Goal: Transaction & Acquisition: Book appointment/travel/reservation

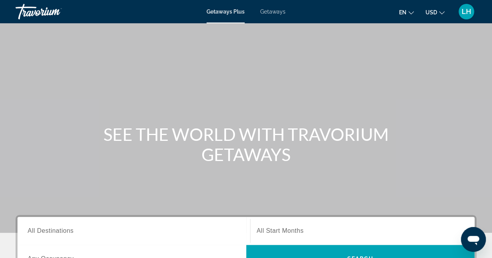
click at [270, 10] on span "Getaways" at bounding box center [272, 12] width 25 height 6
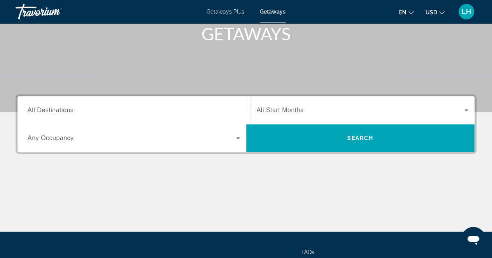
scroll to position [122, 0]
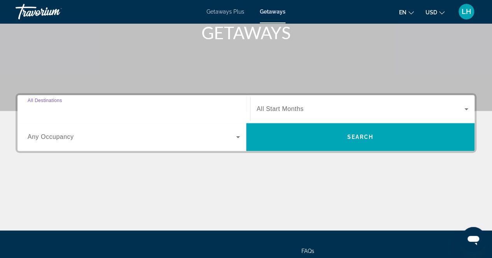
click at [91, 107] on input "Destination All Destinations" at bounding box center [134, 109] width 212 height 9
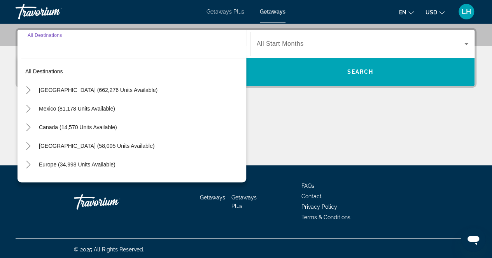
scroll to position [189, 0]
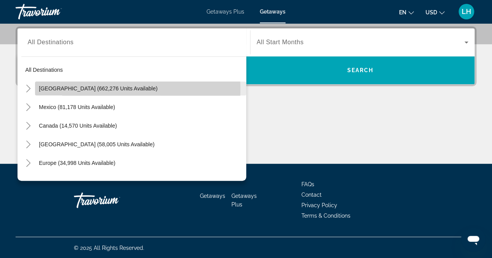
click at [52, 87] on span "[GEOGRAPHIC_DATA] (662,276 units available)" at bounding box center [98, 88] width 119 height 6
type input "**********"
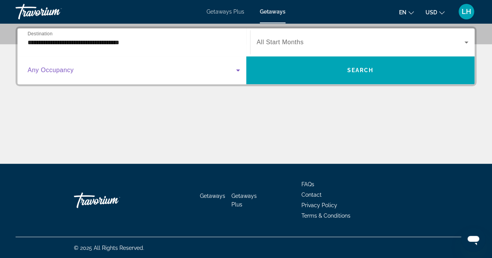
click at [238, 73] on icon "Search widget" at bounding box center [237, 70] width 9 height 9
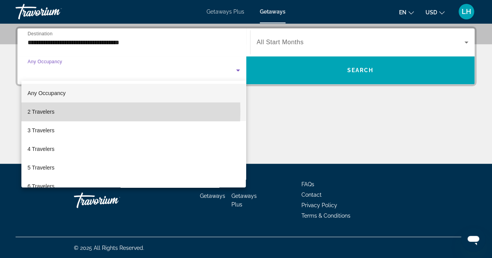
click at [48, 111] on span "2 Travelers" at bounding box center [41, 111] width 27 height 9
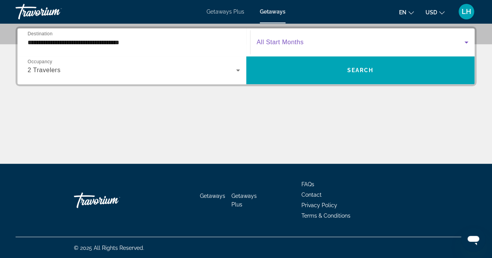
click at [466, 43] on icon "Search widget" at bounding box center [465, 42] width 9 height 9
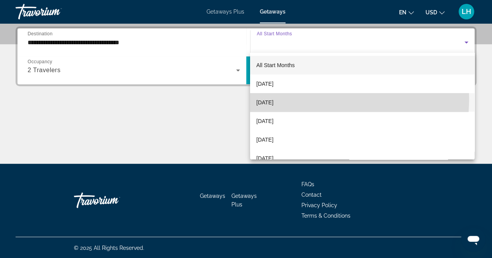
click at [273, 98] on span "[DATE]" at bounding box center [264, 102] width 17 height 9
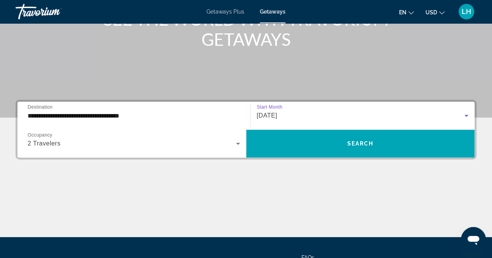
scroll to position [142, 0]
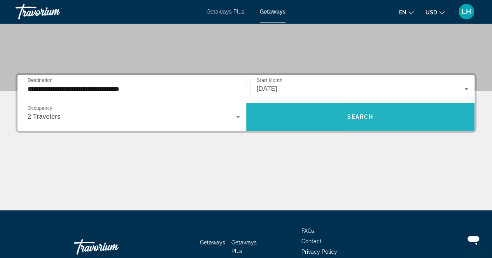
click at [404, 111] on span "Search widget" at bounding box center [360, 117] width 228 height 19
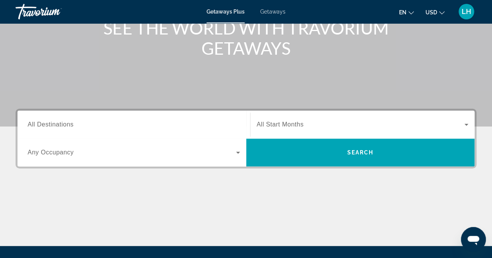
scroll to position [107, 0]
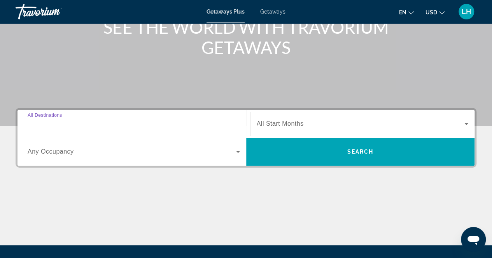
click at [107, 122] on input "Destination All Destinations" at bounding box center [134, 124] width 212 height 9
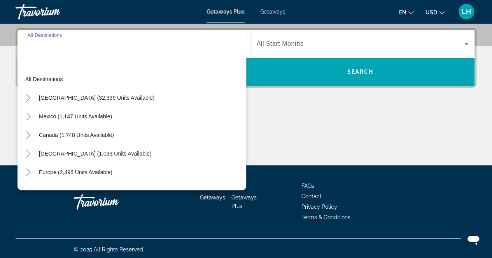
scroll to position [189, 0]
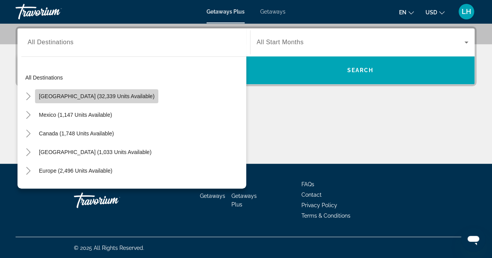
click at [106, 94] on span "[GEOGRAPHIC_DATA] (32,339 units available)" at bounding box center [96, 96] width 115 height 6
type input "**********"
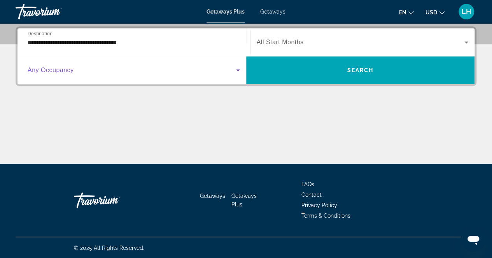
click at [235, 70] on icon "Search widget" at bounding box center [237, 70] width 9 height 9
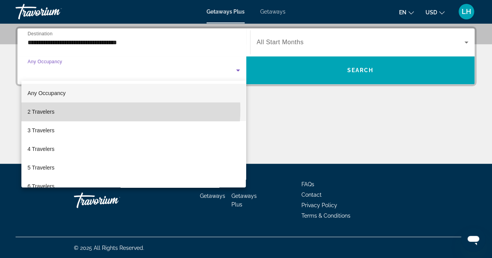
click at [114, 110] on mat-option "2 Travelers" at bounding box center [133, 112] width 225 height 19
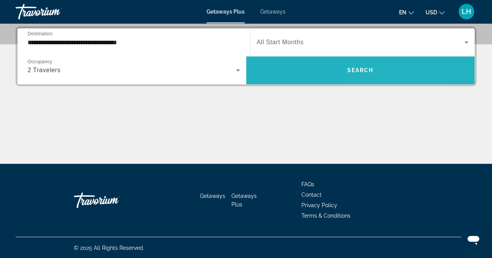
click at [435, 70] on span "Search widget" at bounding box center [360, 70] width 228 height 19
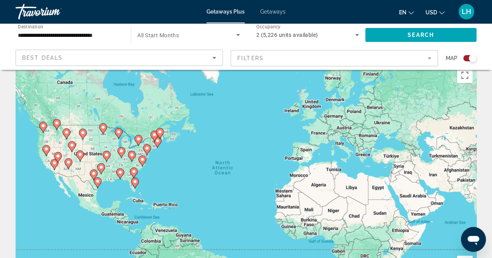
scroll to position [12, 0]
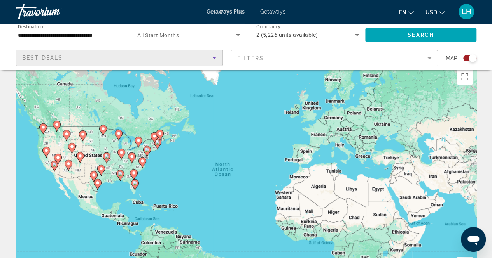
click at [217, 59] on icon "Sort by" at bounding box center [213, 57] width 9 height 9
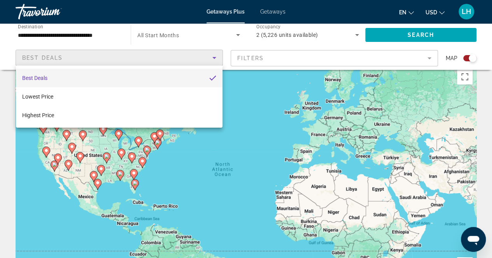
click at [430, 62] on div at bounding box center [246, 129] width 492 height 258
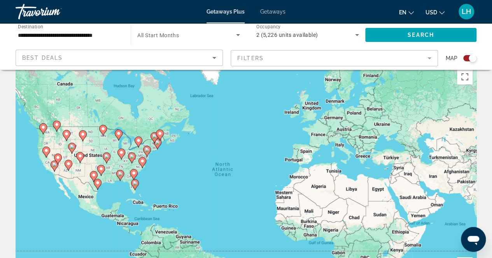
click at [430, 62] on mat-form-field "Filters" at bounding box center [333, 58] width 207 height 16
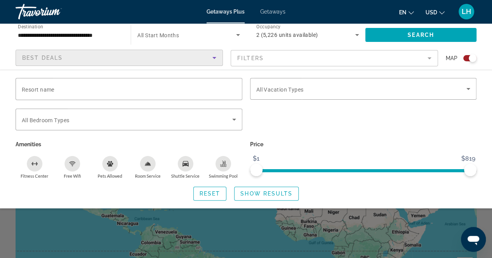
click at [218, 57] on icon "Sort by" at bounding box center [213, 57] width 9 height 9
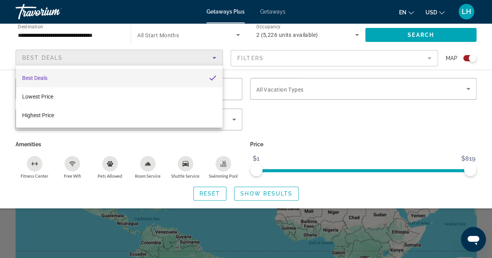
click at [425, 53] on div at bounding box center [246, 129] width 492 height 258
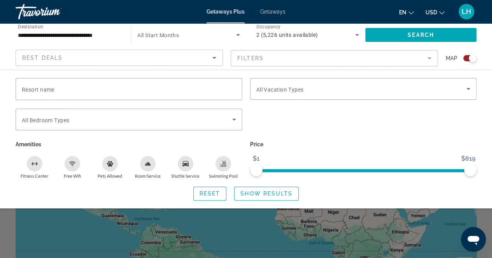
click at [433, 57] on mat-form-field "Filters" at bounding box center [333, 58] width 207 height 16
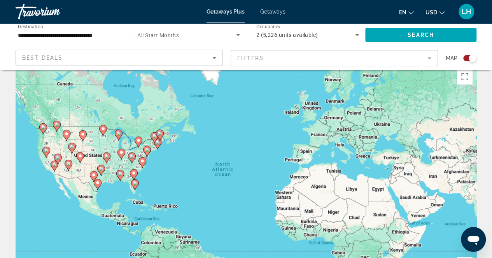
click at [110, 171] on div "To activate drag with keyboard, press Alt + Enter. Once in keyboard drag state,…" at bounding box center [246, 181] width 460 height 233
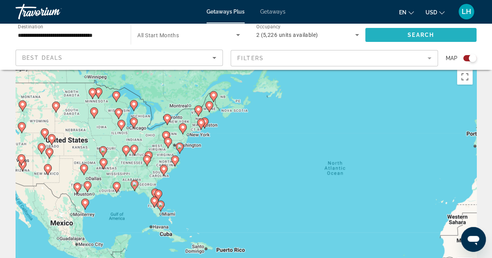
click at [398, 28] on span "Search widget" at bounding box center [420, 35] width 111 height 19
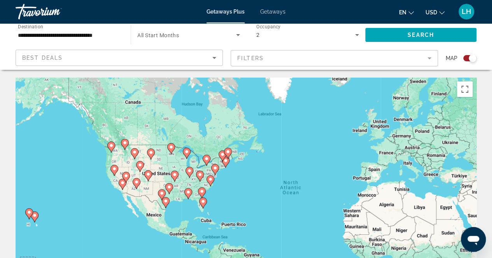
drag, startPoint x: 398, startPoint y: 28, endPoint x: 285, endPoint y: 77, distance: 123.2
click at [433, 56] on mat-form-field "Filters" at bounding box center [333, 58] width 207 height 16
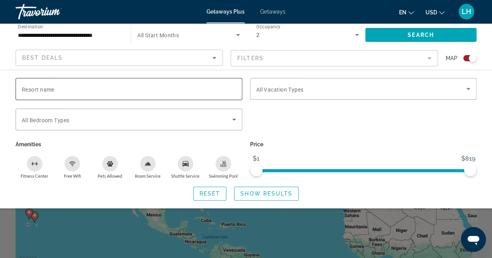
click at [54, 91] on span "Resort name" at bounding box center [38, 90] width 33 height 6
click at [54, 91] on input "Resort name" at bounding box center [129, 89] width 214 height 9
click at [36, 91] on input "*******" at bounding box center [129, 89] width 214 height 9
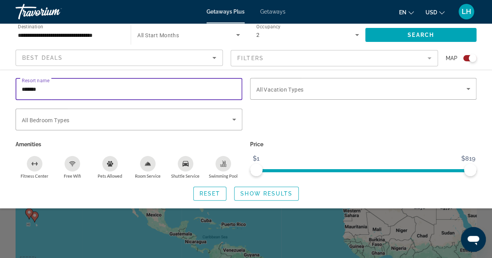
click at [68, 91] on input "*******" at bounding box center [129, 89] width 214 height 9
click at [27, 91] on input "*******" at bounding box center [129, 89] width 214 height 9
click at [59, 88] on input "*******" at bounding box center [129, 89] width 214 height 9
type input "*"
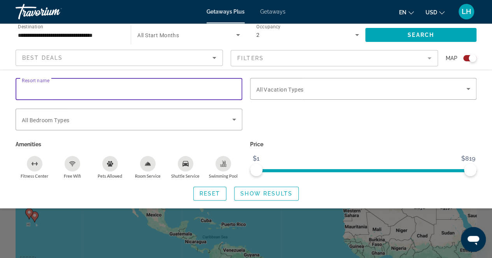
click at [272, 53] on mat-form-field "Filters" at bounding box center [333, 58] width 207 height 16
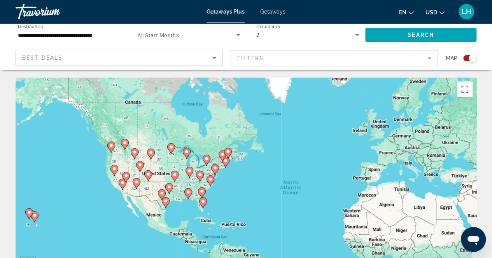
click at [127, 58] on div "Best Deals" at bounding box center [117, 57] width 190 height 9
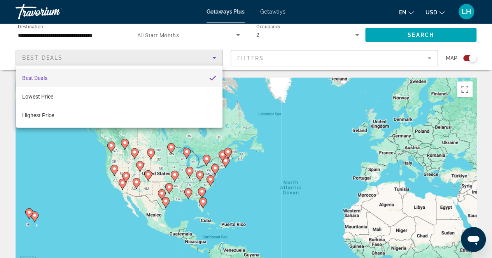
click at [277, 54] on div at bounding box center [246, 129] width 492 height 258
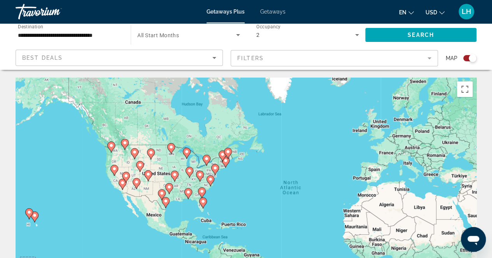
click at [472, 59] on div "Search widget" at bounding box center [472, 58] width 8 height 8
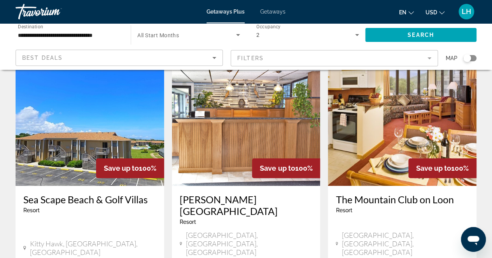
scroll to position [35, 0]
click at [302, 58] on mat-form-field "Filters" at bounding box center [333, 58] width 207 height 16
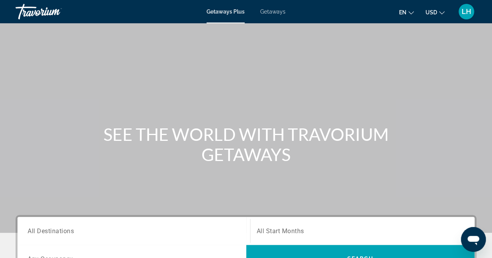
click at [276, 13] on span "Getaways" at bounding box center [272, 12] width 25 height 6
click at [244, 9] on li "Getaways Plus" at bounding box center [228, 12] width 45 height 6
click at [237, 11] on span "Getaways Plus" at bounding box center [225, 12] width 38 height 6
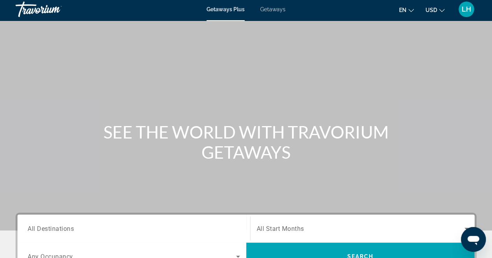
scroll to position [3, 0]
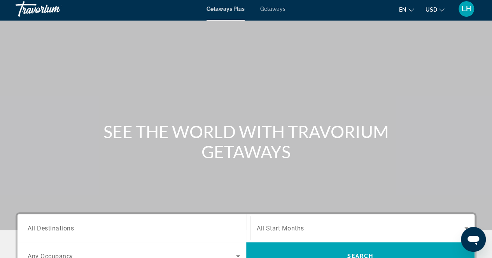
click at [442, 8] on icon "Change currency" at bounding box center [441, 9] width 5 height 5
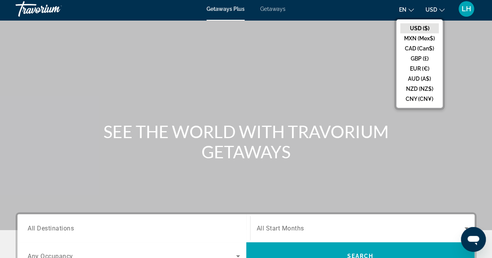
click at [323, 82] on div "Main content" at bounding box center [246, 113] width 492 height 233
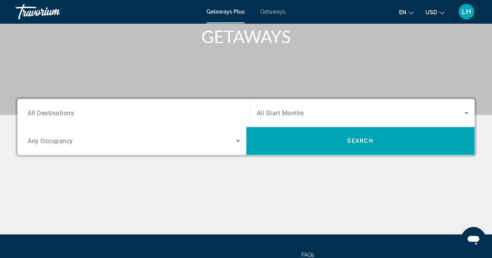
scroll to position [119, 0]
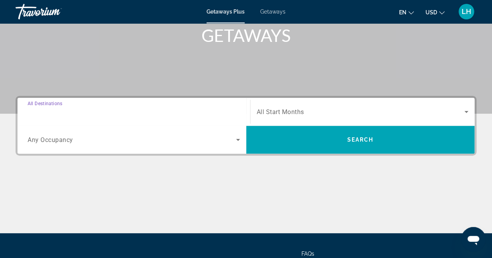
click at [143, 108] on input "Destination All Destinations" at bounding box center [134, 112] width 212 height 9
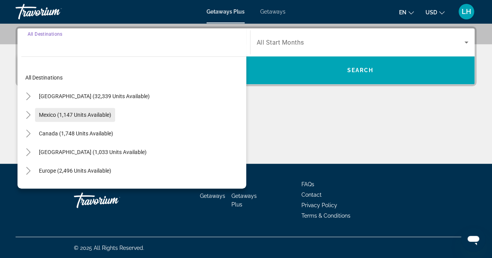
scroll to position [4, 0]
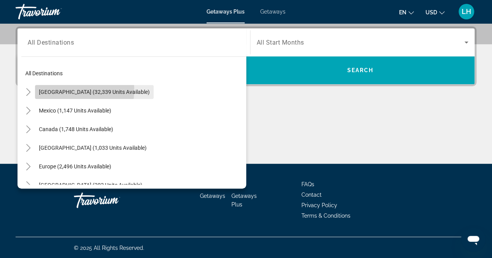
click at [58, 89] on span "United States (32,339 units available)" at bounding box center [94, 92] width 111 height 6
type input "**********"
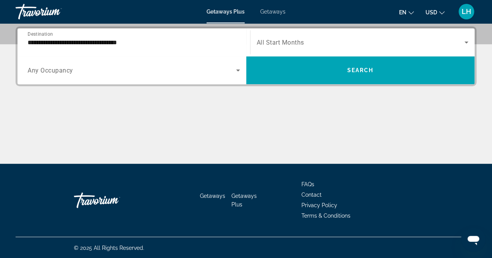
click at [59, 67] on span "Any Occupancy" at bounding box center [50, 70] width 45 height 7
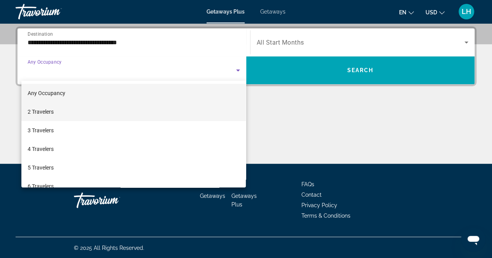
click at [52, 112] on span "2 Travelers" at bounding box center [41, 111] width 26 height 9
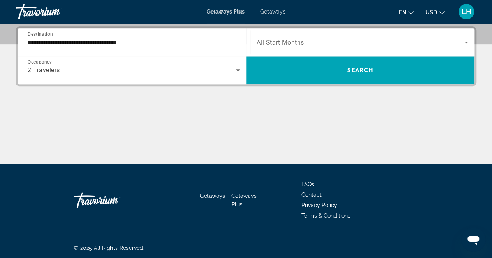
click at [283, 44] on span "All Start Months" at bounding box center [279, 42] width 47 height 7
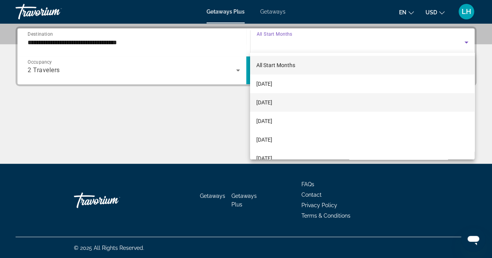
click at [272, 102] on span "[DATE]" at bounding box center [264, 102] width 16 height 9
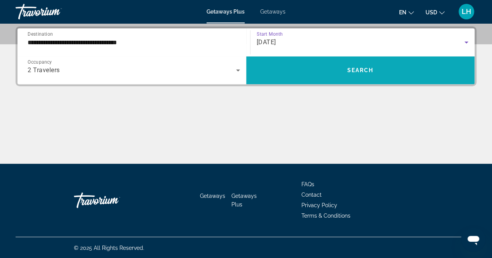
click at [296, 73] on span "Search widget" at bounding box center [360, 70] width 228 height 19
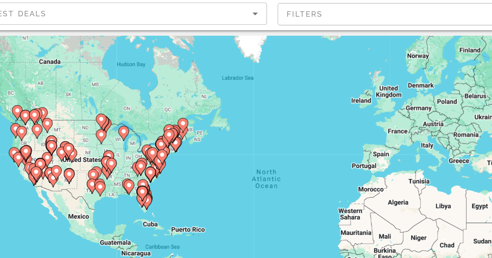
scroll to position [4, 0]
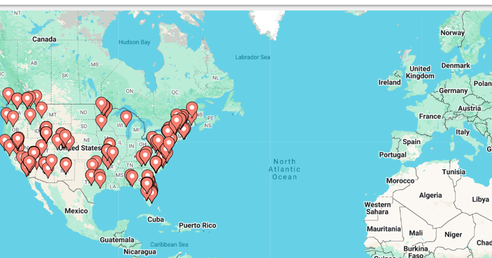
click at [106, 176] on icon "Main content" at bounding box center [106, 173] width 7 height 10
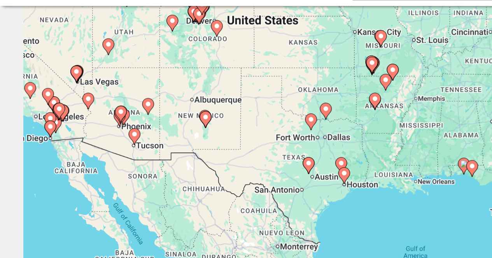
scroll to position [56, 0]
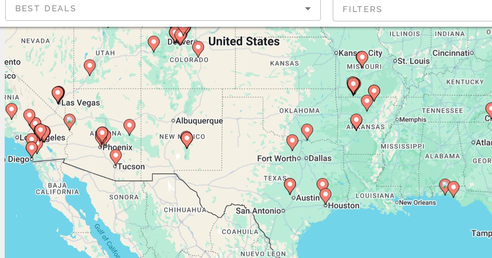
click at [82, 149] on div "To activate drag with keyboard, press Alt + Enter. Once in keyboard drag state,…" at bounding box center [246, 138] width 460 height 233
click at [79, 139] on image "Main content" at bounding box center [79, 139] width 5 height 5
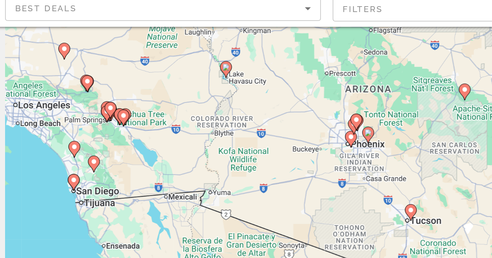
click at [256, 150] on div "To navigate, press the arrow keys. To activate drag with keyboard, press Alt + …" at bounding box center [246, 138] width 460 height 233
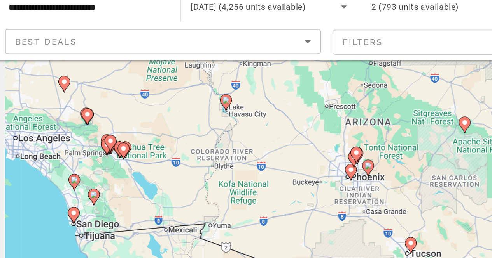
click at [243, 142] on image "Main content" at bounding box center [242, 142] width 5 height 5
type input "**********"
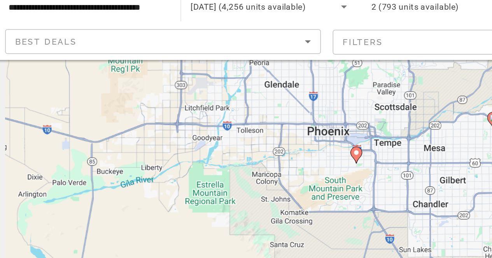
click at [230, 117] on div "To navigate, press the arrow keys. To activate drag with keyboard, press Alt + …" at bounding box center [246, 138] width 460 height 233
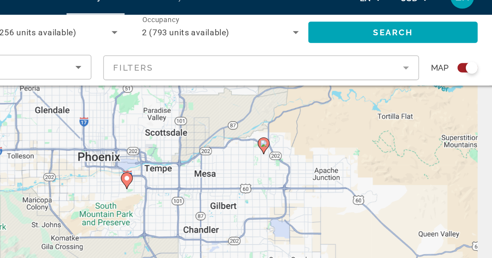
click at [472, 59] on div "Search widget" at bounding box center [472, 58] width 8 height 8
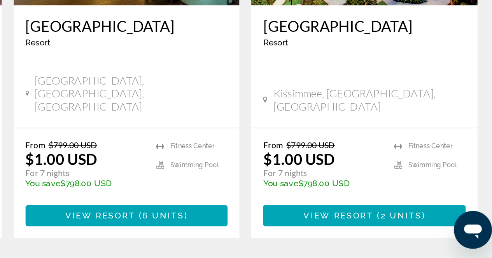
scroll to position [1020, 0]
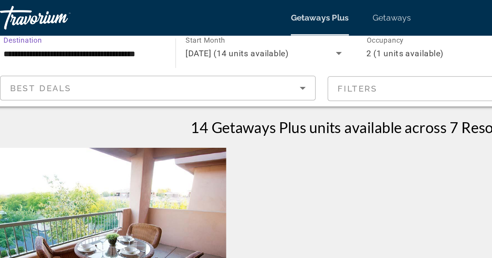
drag, startPoint x: 39, startPoint y: 35, endPoint x: 77, endPoint y: 47, distance: 39.7
click at [77, 47] on div "**********" at bounding box center [246, 46] width 492 height 47
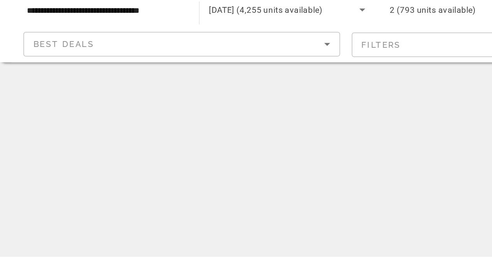
scroll to position [78, 0]
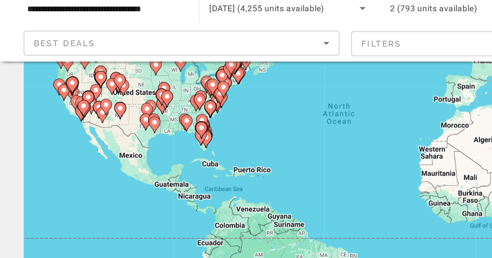
click at [105, 99] on gmp-advanced-marker "Main content" at bounding box center [109, 96] width 8 height 12
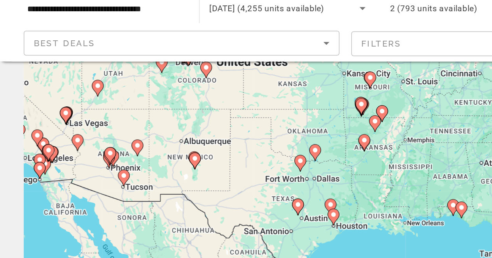
click at [91, 141] on div "To navigate, press the arrow keys. To activate drag with keyboard, press Alt + …" at bounding box center [246, 116] width 460 height 233
click at [84, 141] on gmp-advanced-marker "Main content" at bounding box center [81, 147] width 8 height 12
type input "**********"
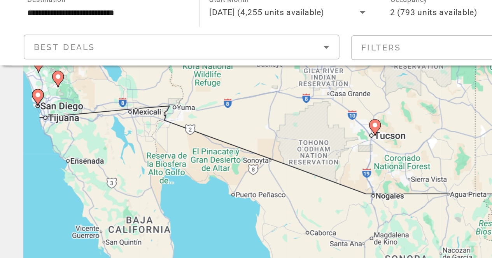
click at [163, 92] on div "To activate drag with keyboard, press Alt + Enter. Once in keyboard drag state,…" at bounding box center [246, 116] width 460 height 233
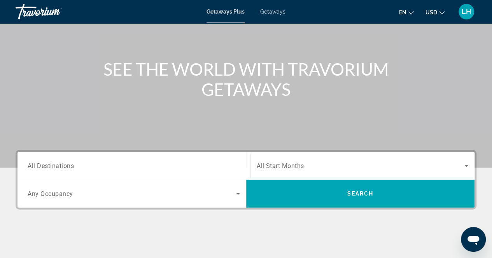
scroll to position [75, 0]
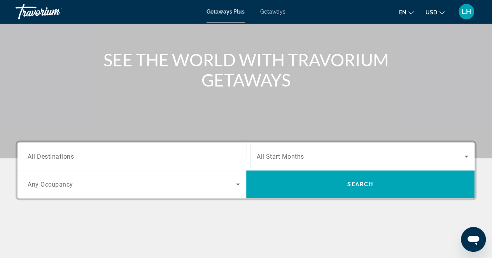
click at [288, 24] on div "Main content" at bounding box center [246, 41] width 492 height 233
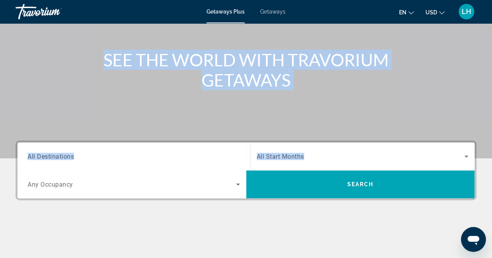
drag, startPoint x: 288, startPoint y: 24, endPoint x: 349, endPoint y: 167, distance: 156.3
click at [349, 167] on section "SEE THE WORLD WITH TRAVORIUM GETAWAYS Destination All Destinations Start Month …" at bounding box center [246, 101] width 492 height 353
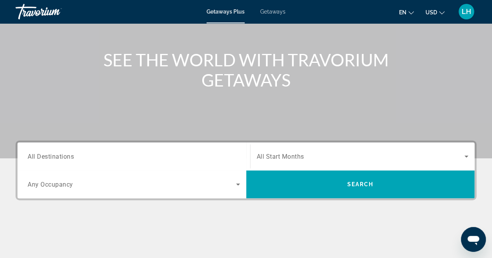
click at [221, 189] on div "Search widget" at bounding box center [134, 185] width 212 height 22
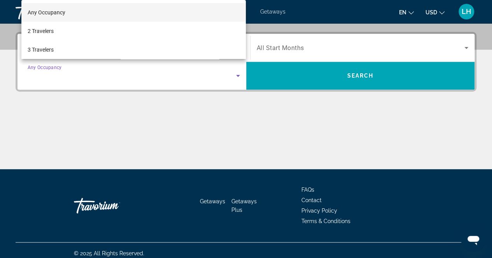
scroll to position [189, 0]
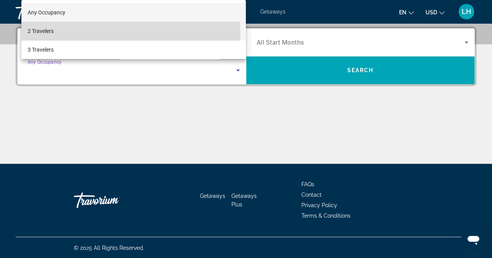
click at [89, 35] on mat-option "2 Travelers" at bounding box center [133, 31] width 225 height 19
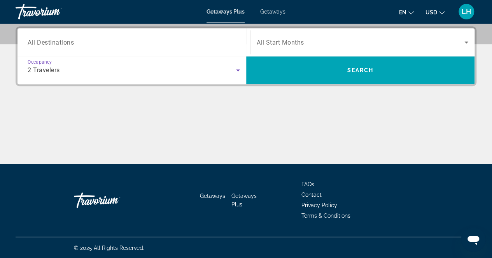
click at [223, 112] on div "Main content" at bounding box center [246, 135] width 460 height 58
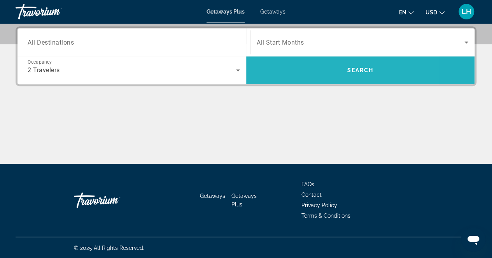
click at [309, 70] on span "Search widget" at bounding box center [360, 70] width 228 height 19
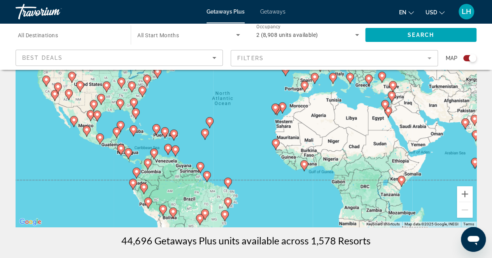
scroll to position [84, 0]
click at [158, 128] on image "Main content" at bounding box center [156, 128] width 5 height 5
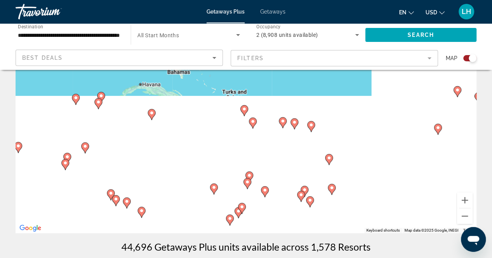
scroll to position [76, 0]
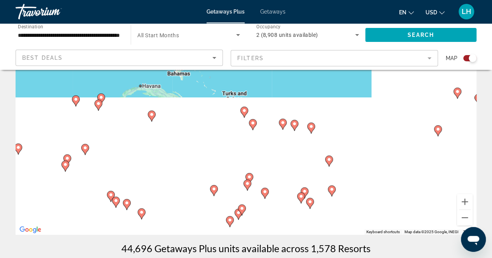
click at [166, 104] on div "To activate drag with keyboard, press Alt + Enter. Once in keyboard drag state,…" at bounding box center [246, 118] width 460 height 233
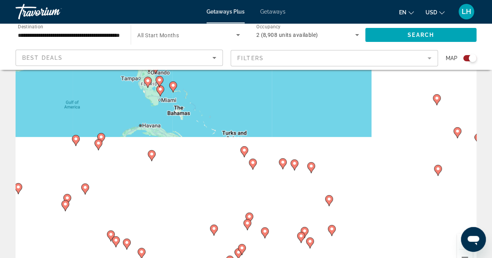
scroll to position [52, 0]
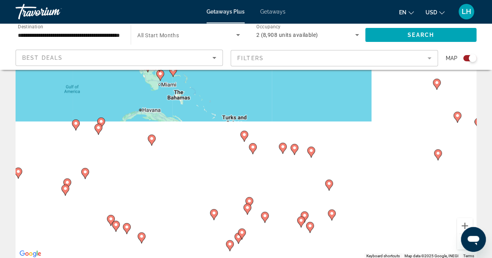
click at [460, 243] on button "Zoom out" at bounding box center [465, 242] width 16 height 16
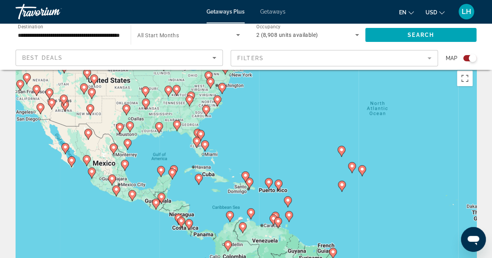
scroll to position [0, 0]
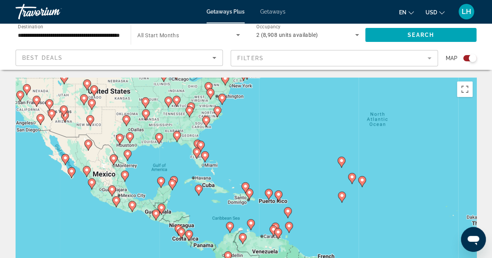
click at [66, 117] on image "Main content" at bounding box center [65, 115] width 5 height 5
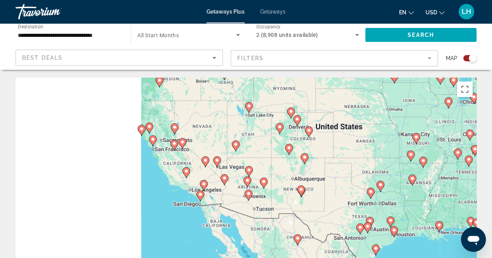
click at [246, 180] on image "Main content" at bounding box center [247, 180] width 5 height 5
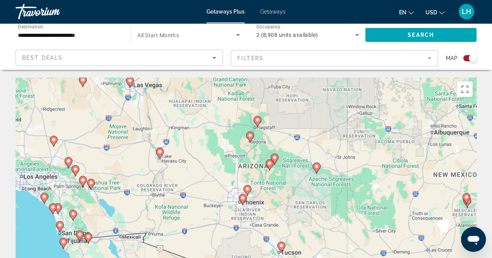
click at [269, 162] on image "Main content" at bounding box center [269, 163] width 5 height 5
type input "**********"
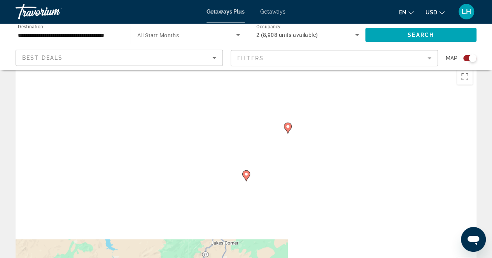
scroll to position [12, 0]
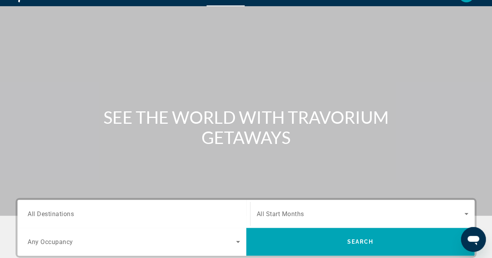
scroll to position [42, 0]
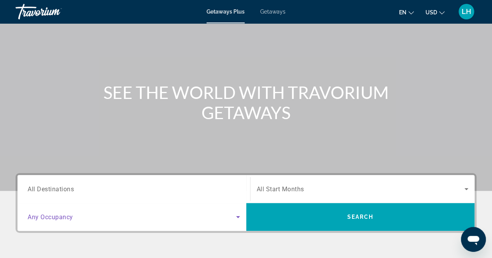
click at [153, 217] on span "Search widget" at bounding box center [132, 217] width 208 height 9
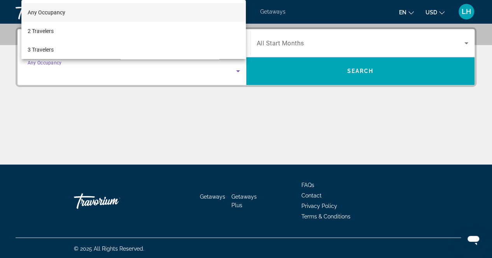
scroll to position [189, 0]
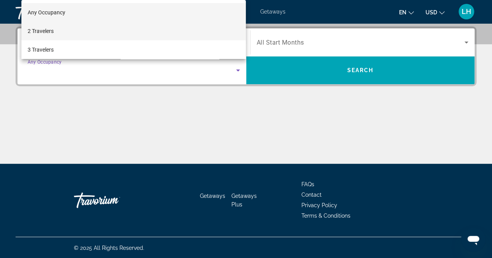
click at [119, 38] on mat-option "2 Travelers" at bounding box center [133, 31] width 225 height 19
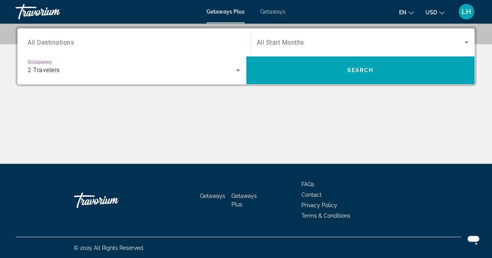
click at [209, 122] on div "Main content" at bounding box center [246, 135] width 460 height 58
click at [281, 44] on span "All Start Months" at bounding box center [279, 42] width 47 height 7
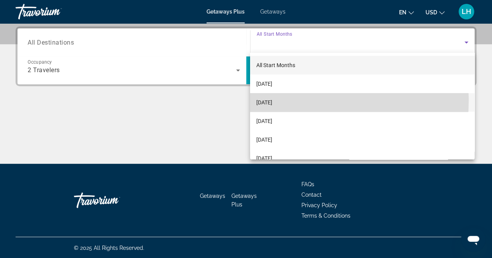
click at [267, 101] on span "[DATE]" at bounding box center [264, 102] width 16 height 9
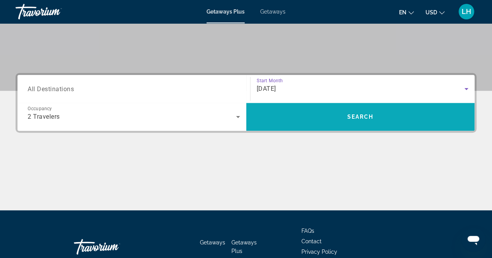
scroll to position [141, 0]
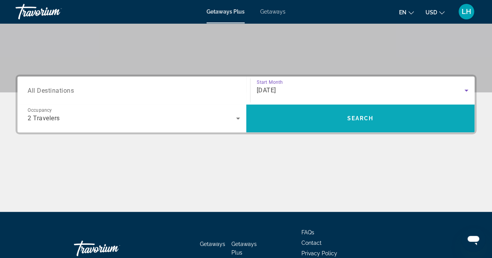
click at [307, 127] on span "Search widget" at bounding box center [360, 119] width 228 height 28
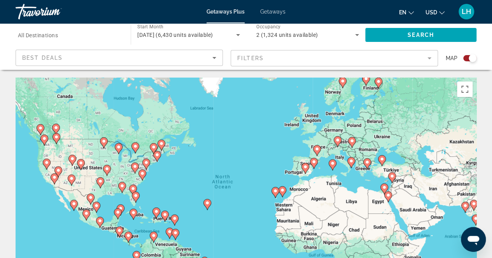
click at [135, 211] on icon "Main content" at bounding box center [132, 214] width 7 height 10
type input "**********"
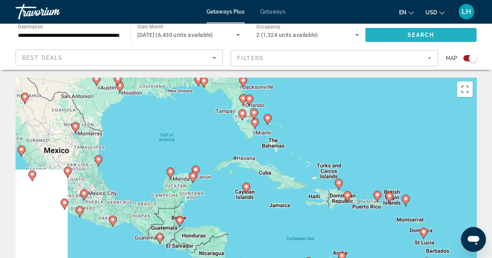
click at [438, 33] on span "Search widget" at bounding box center [420, 35] width 111 height 19
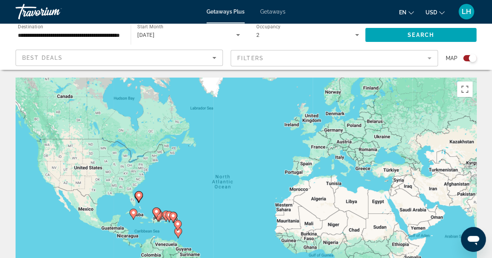
click at [268, 20] on div "Getaways Plus Getaways en English Español Français Italiano Português русский U…" at bounding box center [246, 12] width 492 height 20
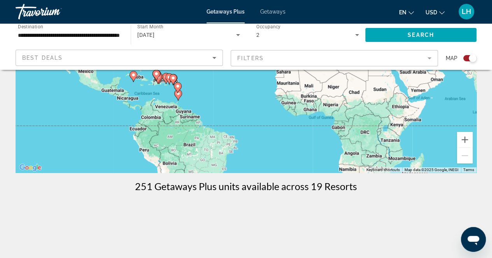
scroll to position [156, 0]
